Goal: Task Accomplishment & Management: Use online tool/utility

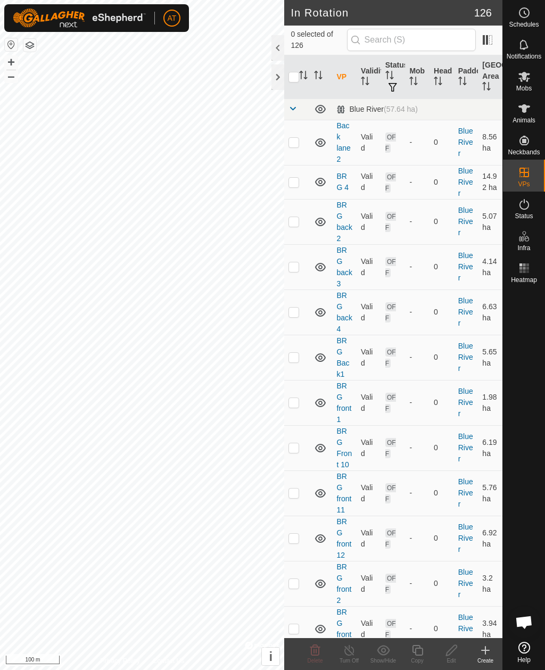
click at [280, 81] on div at bounding box center [277, 77] width 13 height 26
click at [521, 83] on es-mob-svg-icon at bounding box center [523, 76] width 19 height 17
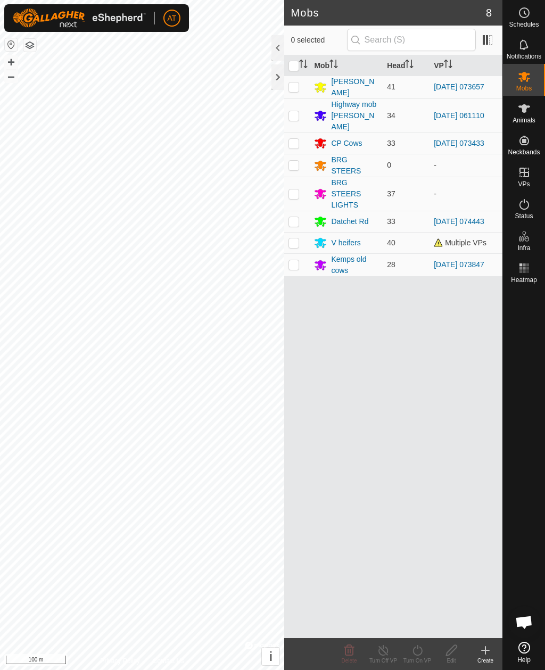
click at [296, 113] on p-checkbox at bounding box center [293, 115] width 11 height 9
checkbox input "true"
click at [485, 651] on icon at bounding box center [485, 649] width 0 height 7
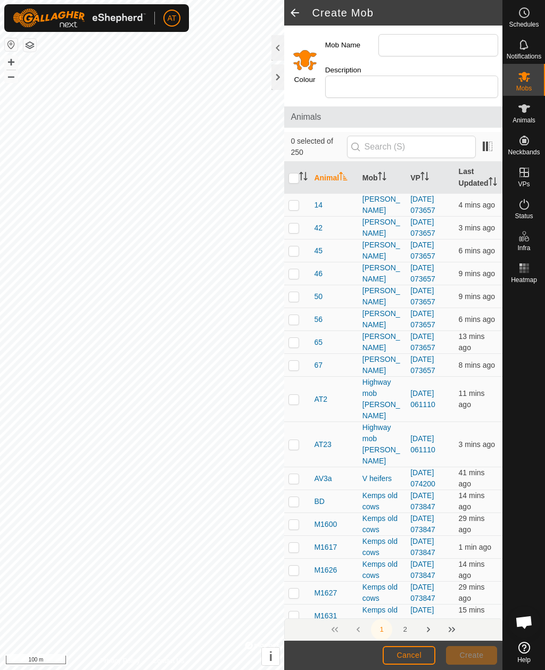
click at [280, 76] on div at bounding box center [277, 77] width 13 height 26
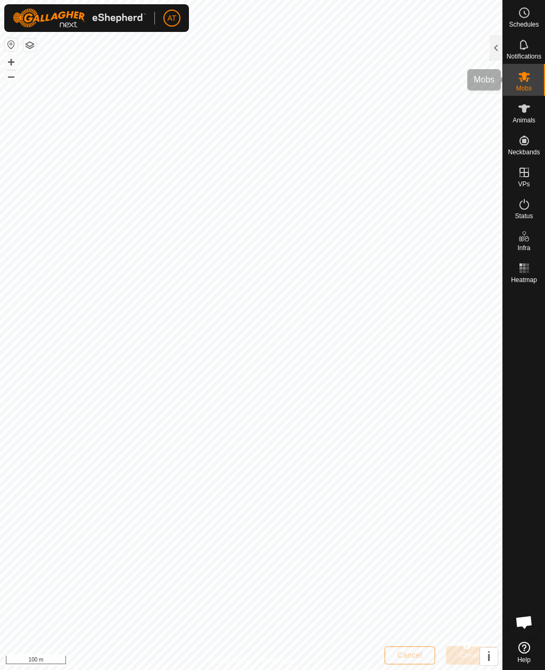
click at [526, 88] on span "Mobs" at bounding box center [523, 88] width 15 height 6
click at [494, 46] on div at bounding box center [495, 48] width 13 height 26
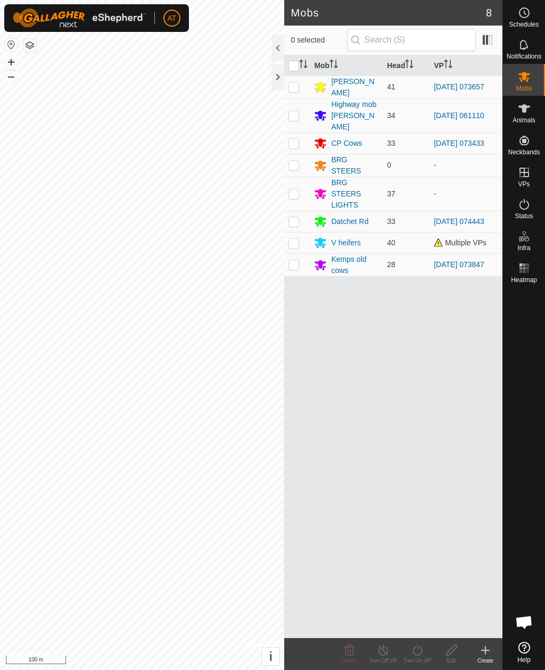
click at [297, 111] on p-checkbox at bounding box center [293, 115] width 11 height 9
checkbox input "true"
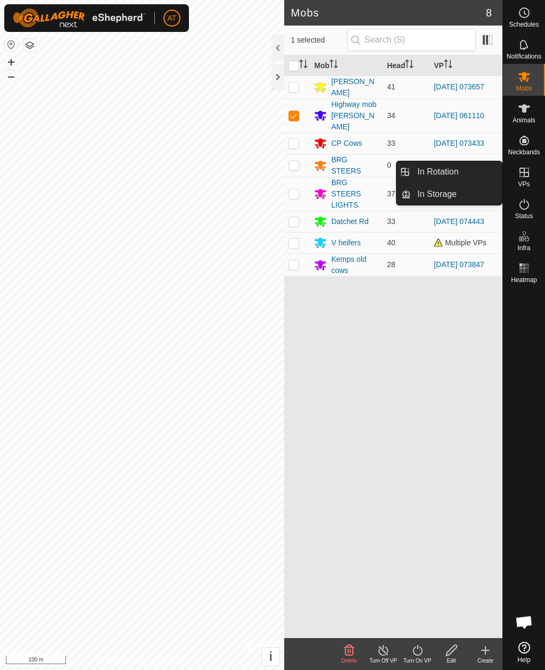
click at [471, 195] on link "In Storage" at bounding box center [456, 193] width 91 height 21
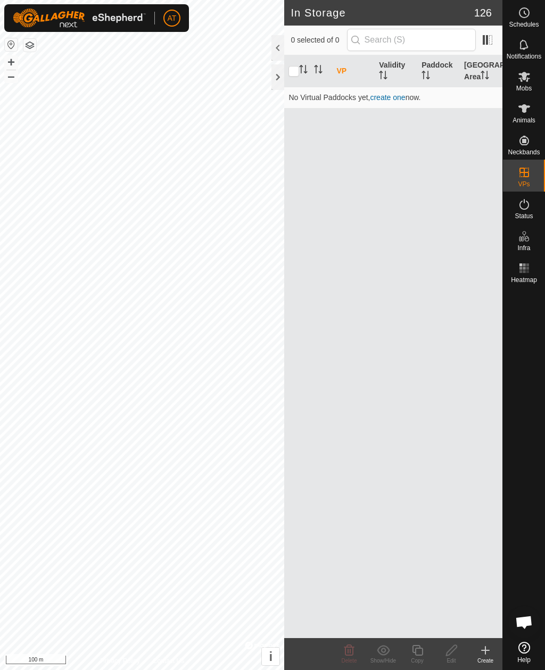
click at [482, 652] on icon at bounding box center [485, 649] width 13 height 13
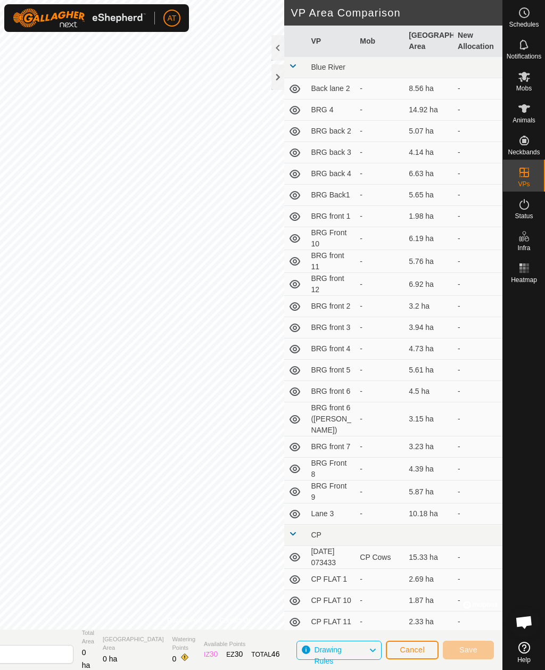
click at [281, 78] on div at bounding box center [277, 77] width 13 height 26
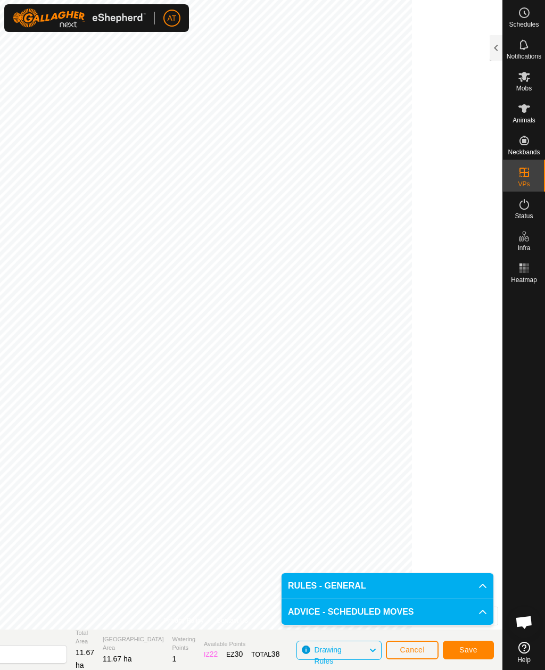
click at [474, 643] on button "Save" at bounding box center [467, 649] width 51 height 19
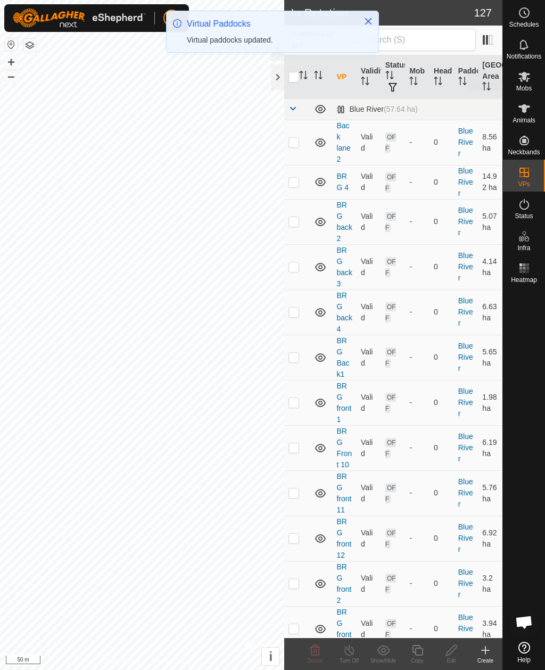
click at [524, 83] on es-mob-svg-icon at bounding box center [523, 76] width 19 height 17
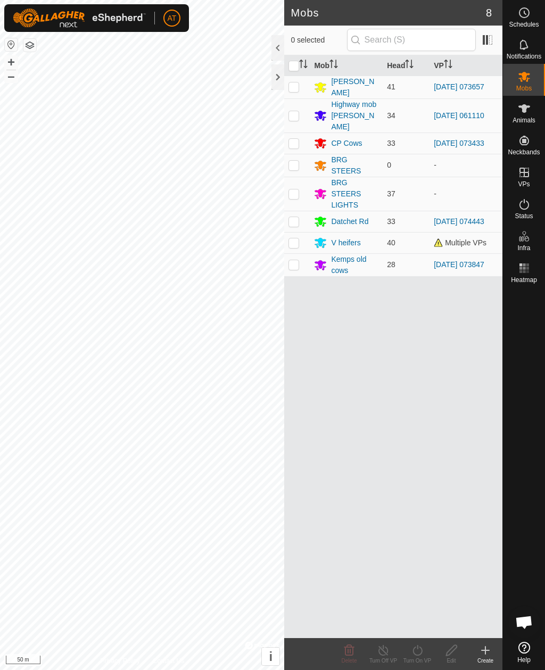
click at [296, 111] on p-checkbox at bounding box center [293, 115] width 11 height 9
checkbox input "true"
click at [412, 651] on icon at bounding box center [417, 649] width 13 height 13
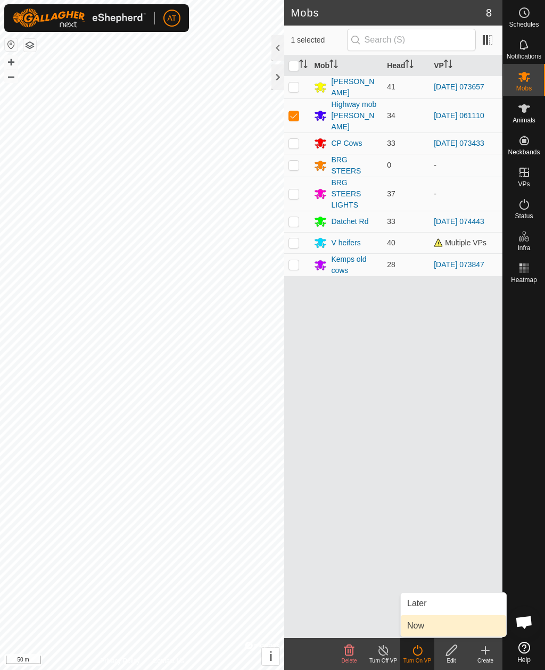
click at [419, 627] on span "Now" at bounding box center [415, 625] width 17 height 13
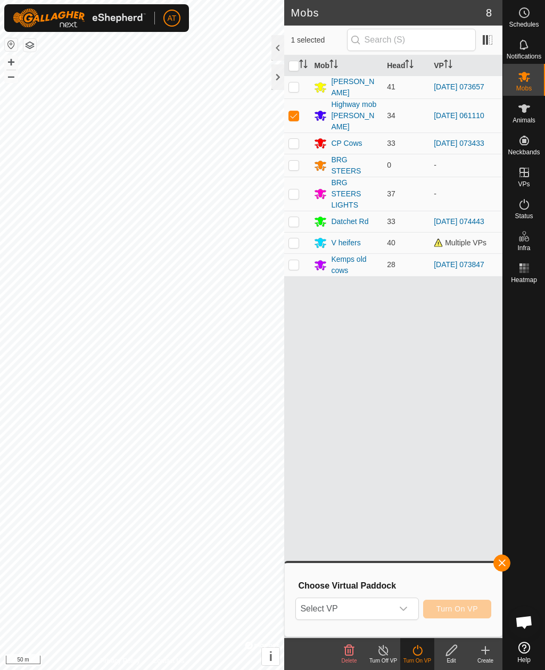
click at [363, 611] on span "Select VP" at bounding box center [344, 608] width 96 height 21
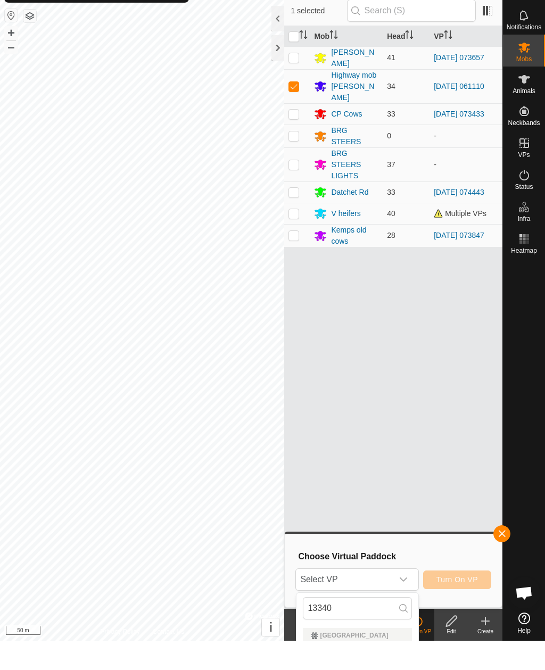
scroll to position [29, 0]
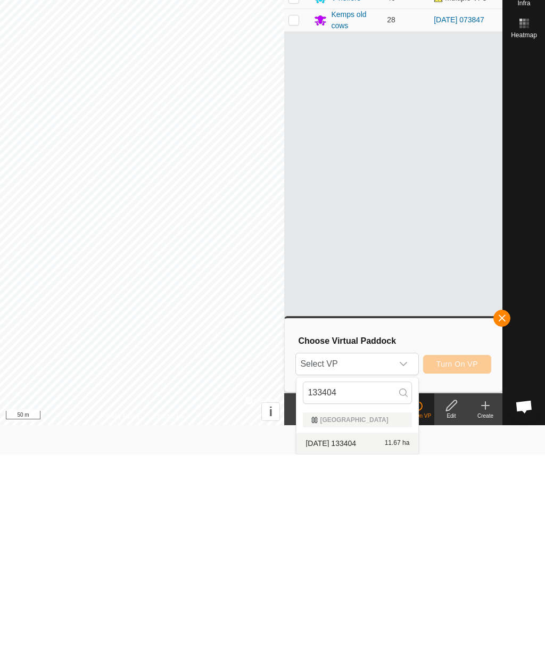
type input "133404"
click at [373, 652] on div "2025-10-01 133404 11.67 ha" at bounding box center [357, 658] width 109 height 13
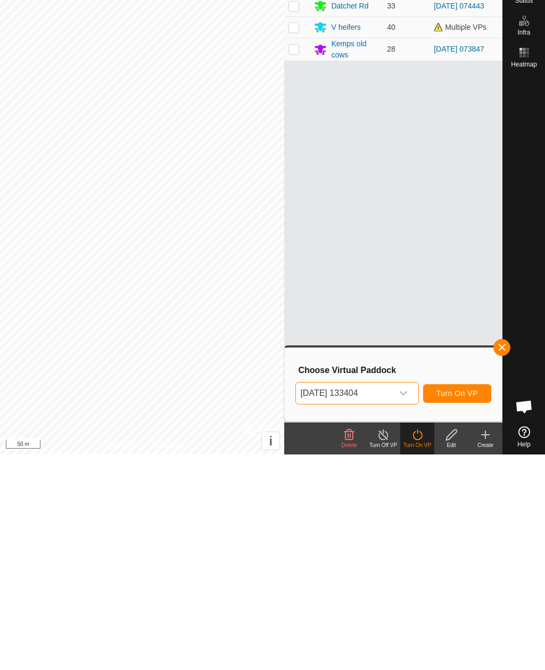
scroll to position [0, 0]
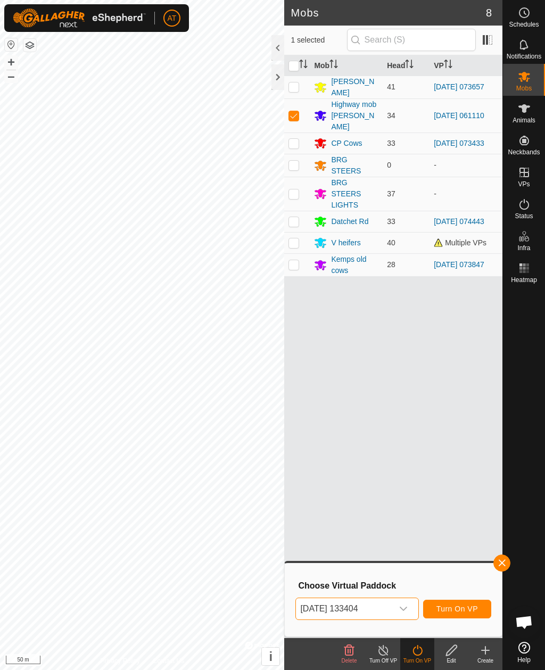
click at [467, 610] on span "Turn On VP" at bounding box center [456, 608] width 41 height 9
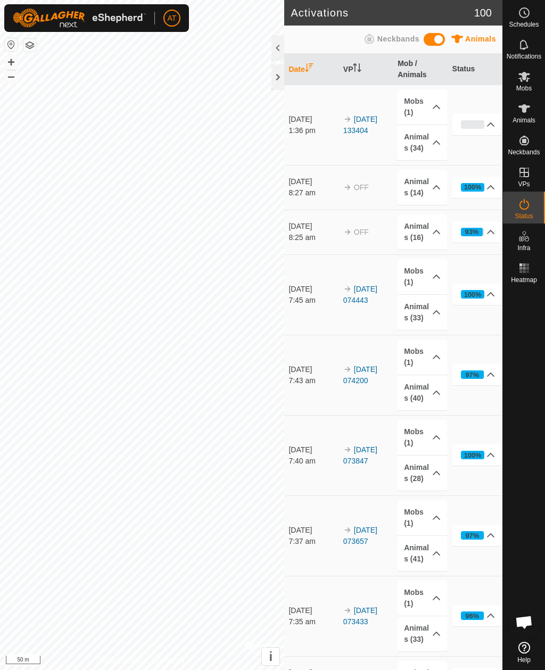
click at [276, 84] on div at bounding box center [277, 77] width 13 height 26
